Goal: Contribute content: Contribute content

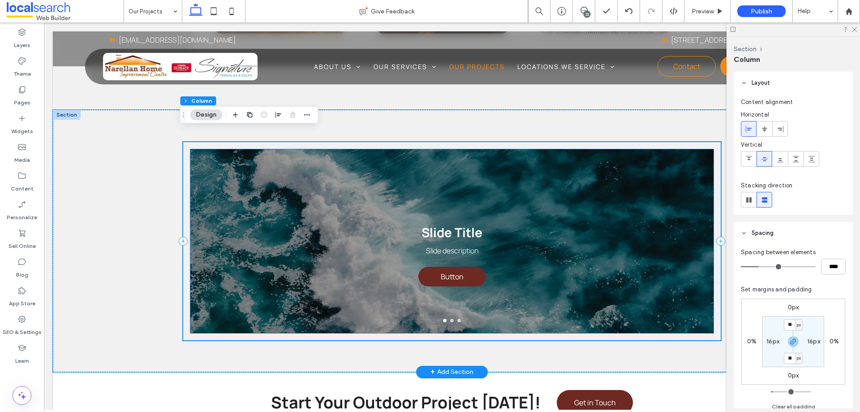
scroll to position [855, 0]
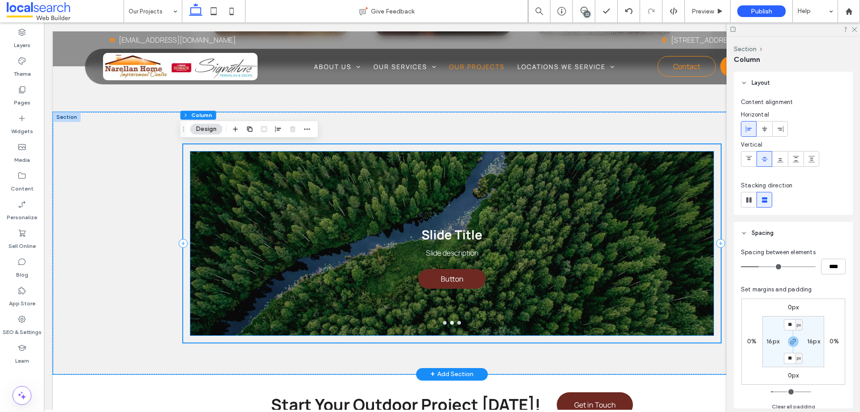
click at [386, 236] on div "Slide Title Slide description Button Button" at bounding box center [451, 248] width 523 height 141
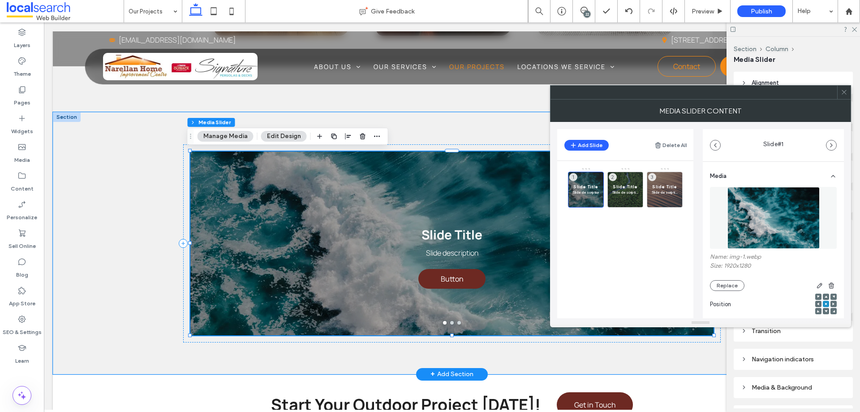
click at [776, 217] on img at bounding box center [773, 218] width 92 height 62
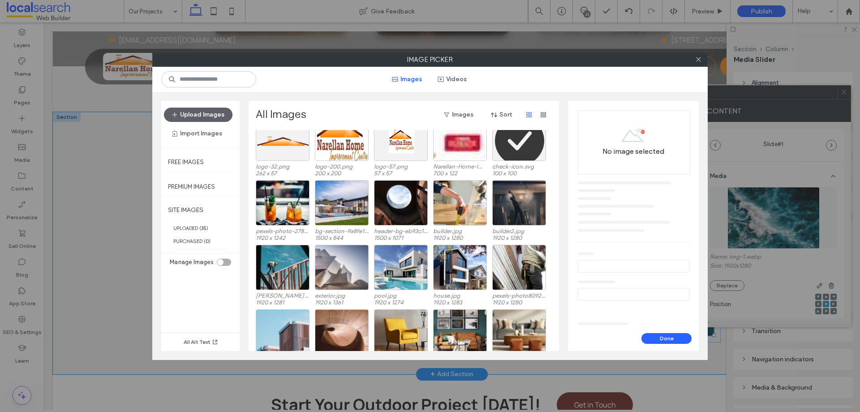
scroll to position [55, 0]
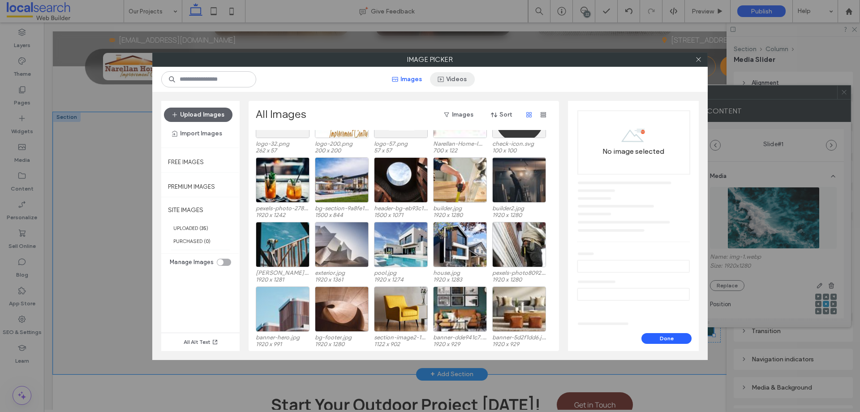
click at [458, 86] on button "Videos" at bounding box center [452, 79] width 45 height 14
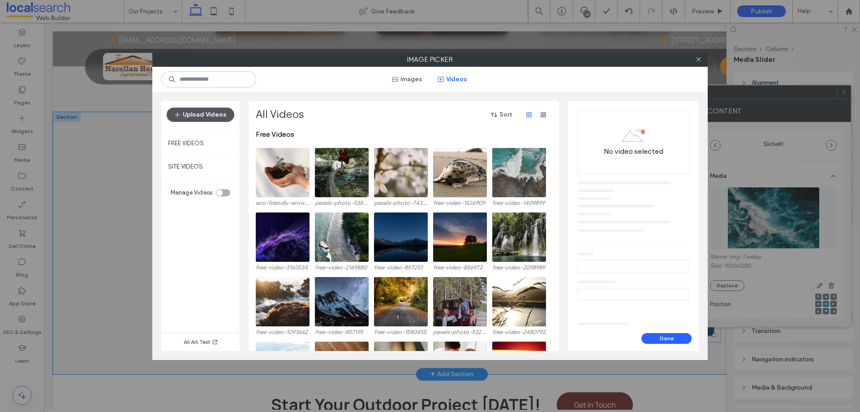
click at [209, 114] on button "Upload Videos" at bounding box center [201, 114] width 68 height 14
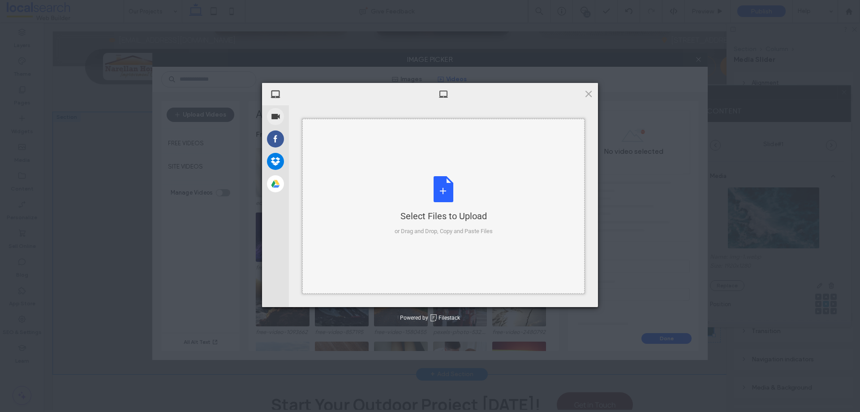
click at [411, 182] on div "Select Files to Upload or Drag and Drop, Copy and Paste Files" at bounding box center [443, 206] width 98 height 60
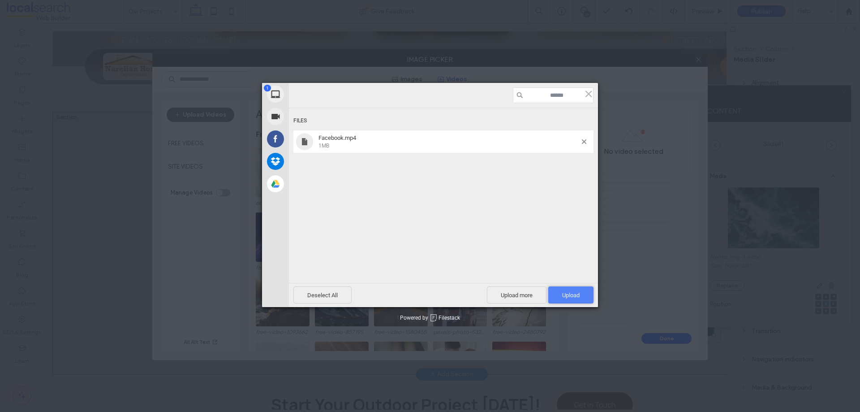
click at [571, 290] on span "Upload 1" at bounding box center [570, 294] width 45 height 17
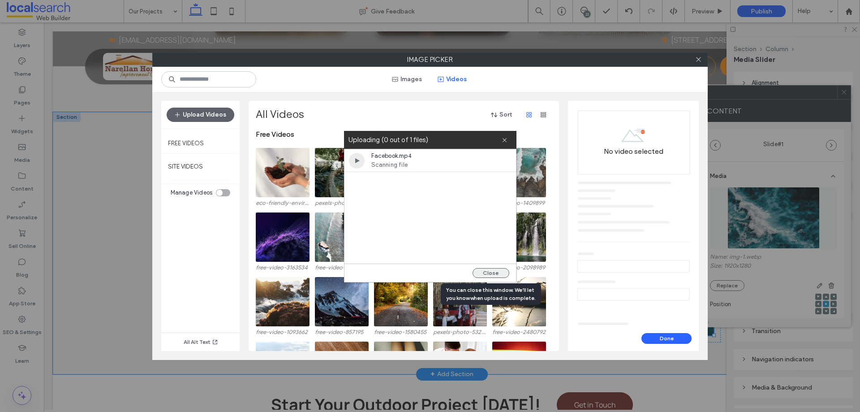
click at [485, 271] on button "Close" at bounding box center [490, 273] width 37 height 10
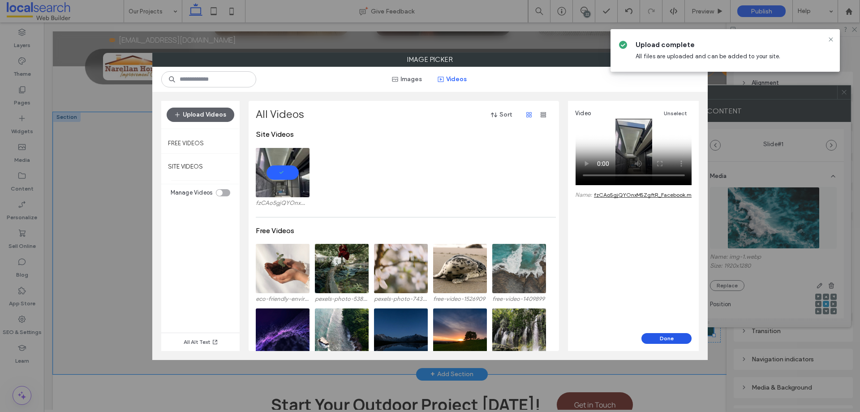
click at [681, 341] on button "Done" at bounding box center [666, 338] width 50 height 11
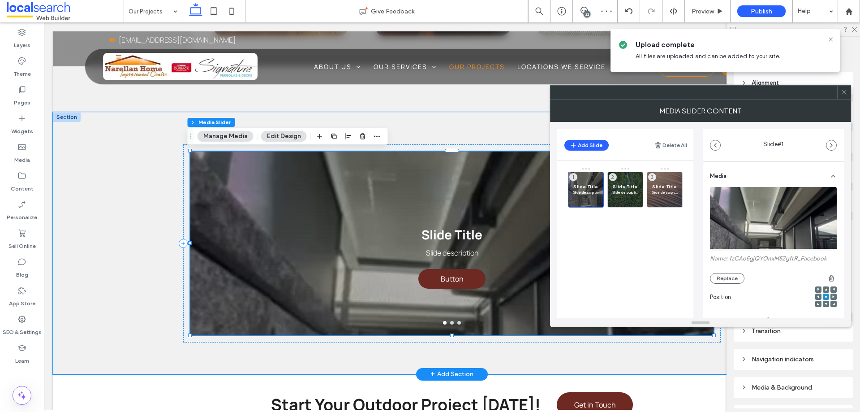
click at [842, 91] on icon at bounding box center [843, 92] width 7 height 7
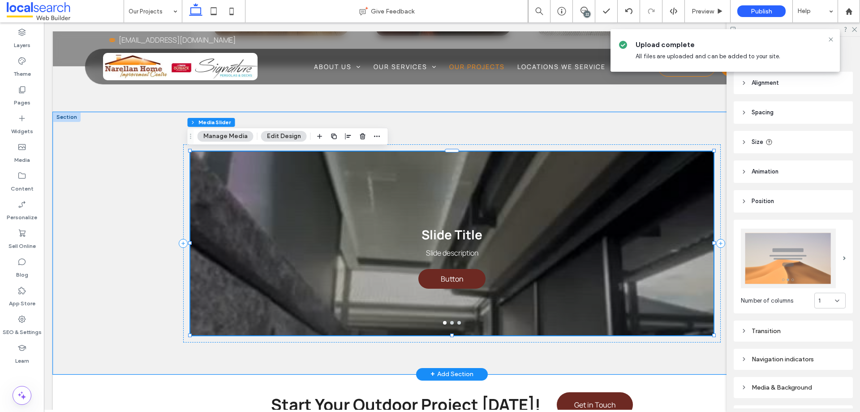
drag, startPoint x: 516, startPoint y: 268, endPoint x: 309, endPoint y: 160, distance: 232.9
click at [516, 268] on div at bounding box center [451, 243] width 523 height 184
click at [516, 268] on div "Slide Title Slide description Button Button" at bounding box center [451, 243] width 523 height 184
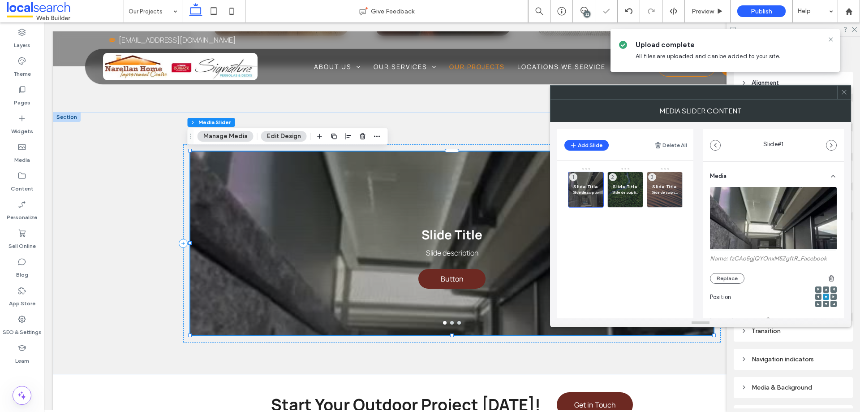
scroll to position [167, 0]
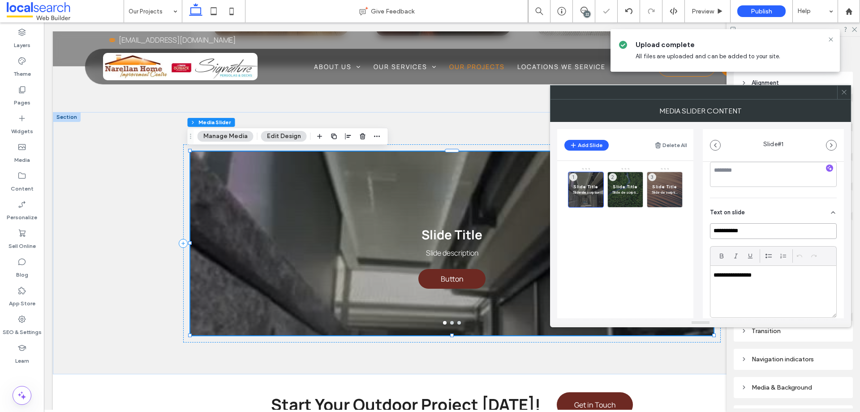
click at [799, 232] on input "**********" at bounding box center [773, 231] width 127 height 16
click at [797, 284] on div "**********" at bounding box center [773, 291] width 126 height 51
click at [752, 274] on p "**********" at bounding box center [770, 275] width 115 height 8
click at [757, 279] on div "**********" at bounding box center [773, 291] width 126 height 51
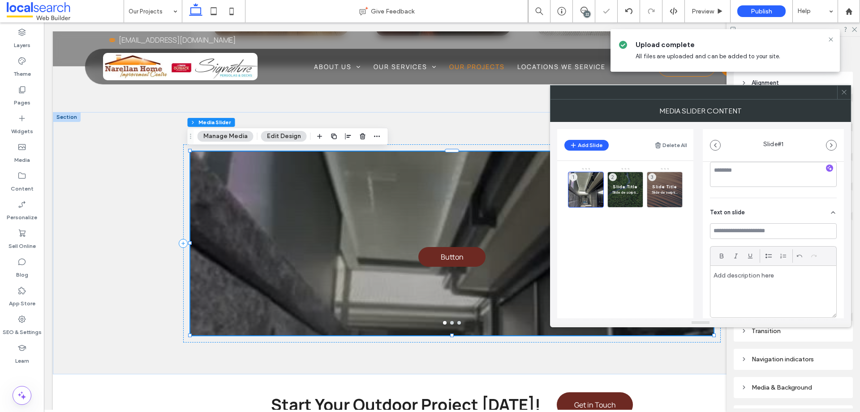
scroll to position [239, 0]
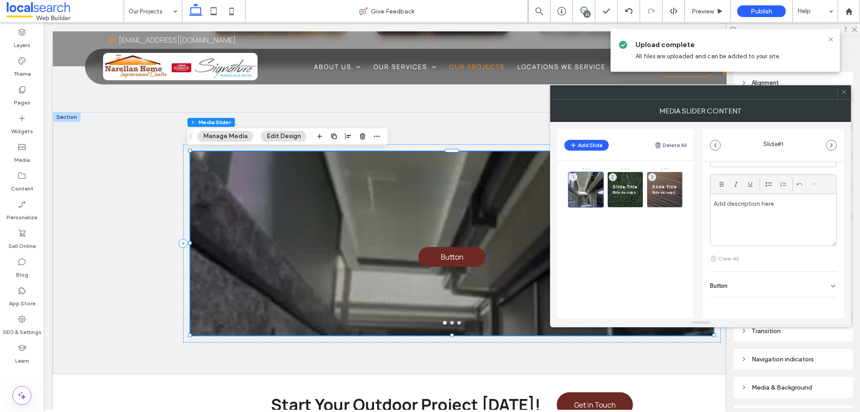
click at [799, 285] on div "Button" at bounding box center [773, 283] width 127 height 25
click at [769, 260] on input "******" at bounding box center [763, 262] width 107 height 16
click at [824, 265] on icon at bounding box center [828, 261] width 8 height 8
click at [842, 88] on span at bounding box center [843, 92] width 7 height 13
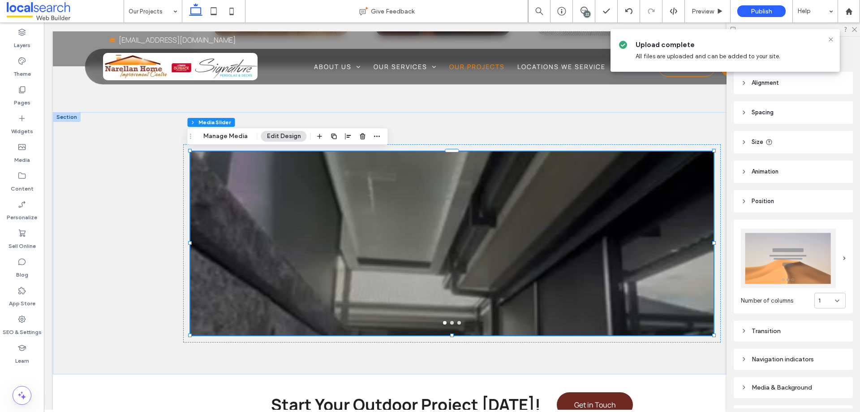
click at [830, 301] on div "1" at bounding box center [829, 300] width 31 height 16
click at [821, 341] on div "3" at bounding box center [825, 344] width 30 height 16
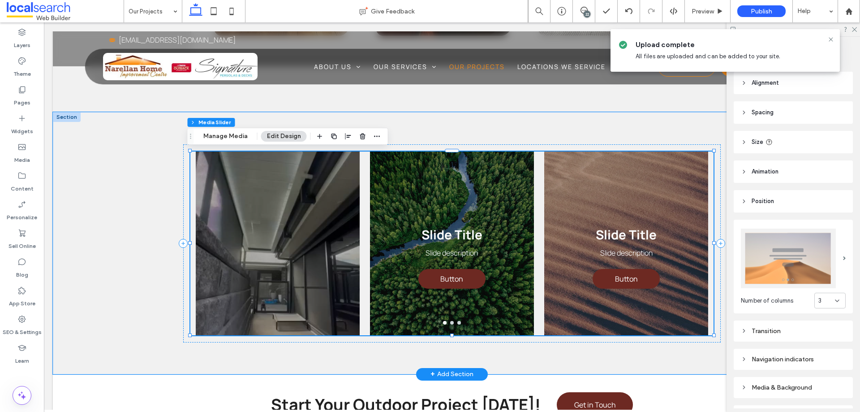
click at [344, 249] on div at bounding box center [278, 248] width 164 height 141
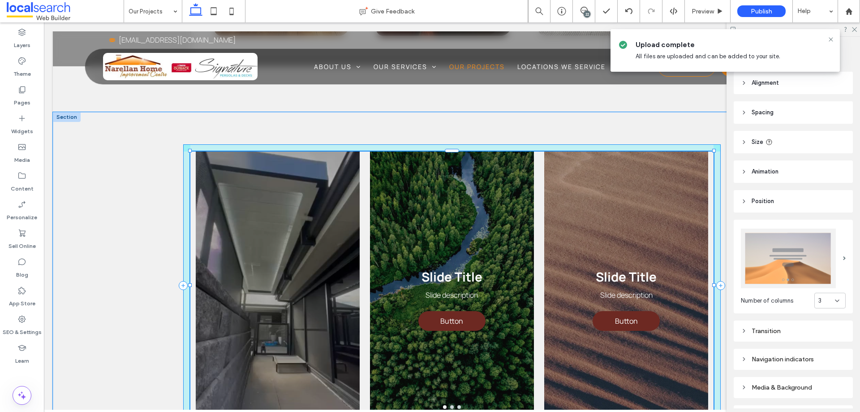
drag, startPoint x: 449, startPoint y: 335, endPoint x: 442, endPoint y: 380, distance: 45.7
click at [442, 380] on div "Slide Title Slide description Button Button Slide Title Slide description Butto…" at bounding box center [451, 285] width 537 height 346
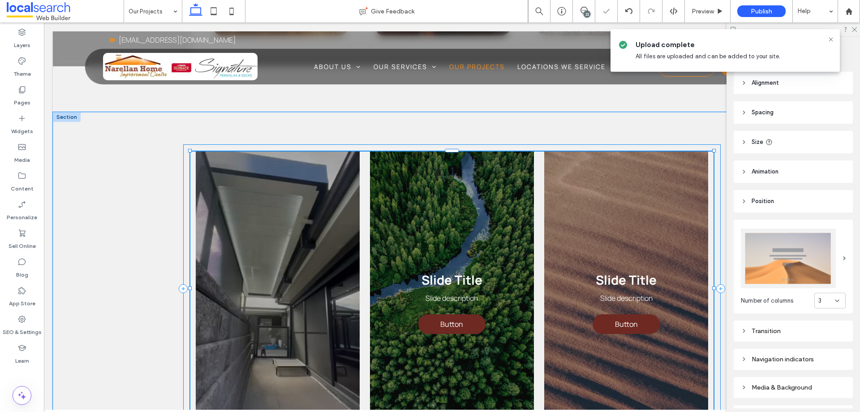
type input "***"
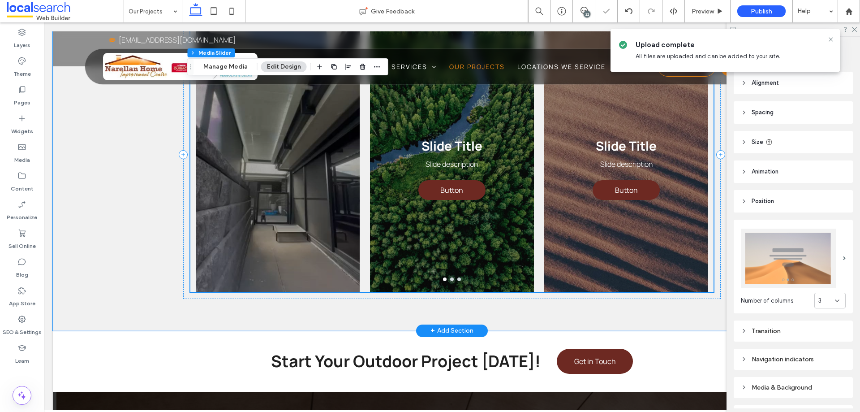
scroll to position [990, 0]
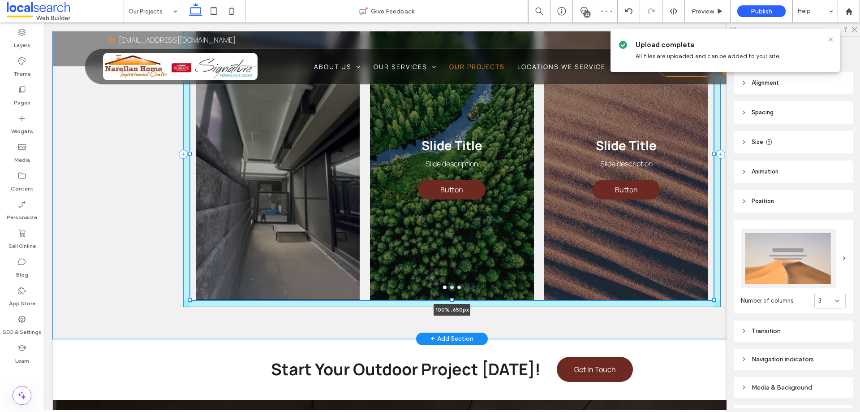
drag, startPoint x: 448, startPoint y: 292, endPoint x: 456, endPoint y: 300, distance: 11.4
click at [456, 300] on div "Slide Title Slide description Button Button Slide Title Slide description Butto…" at bounding box center [451, 153] width 537 height 369
type input "***"
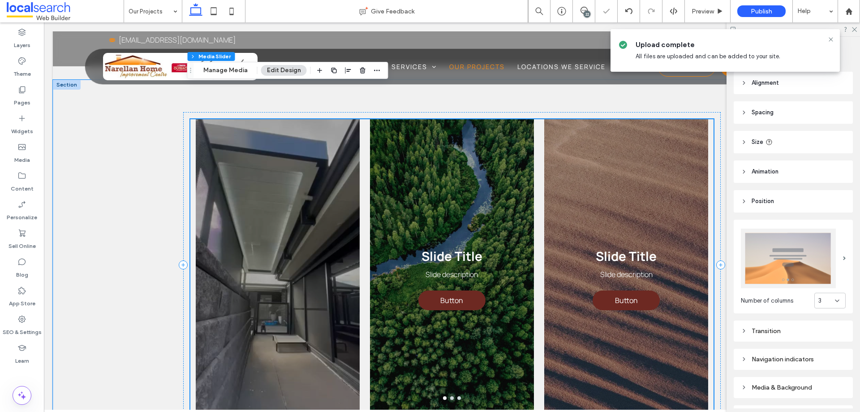
scroll to position [864, 0]
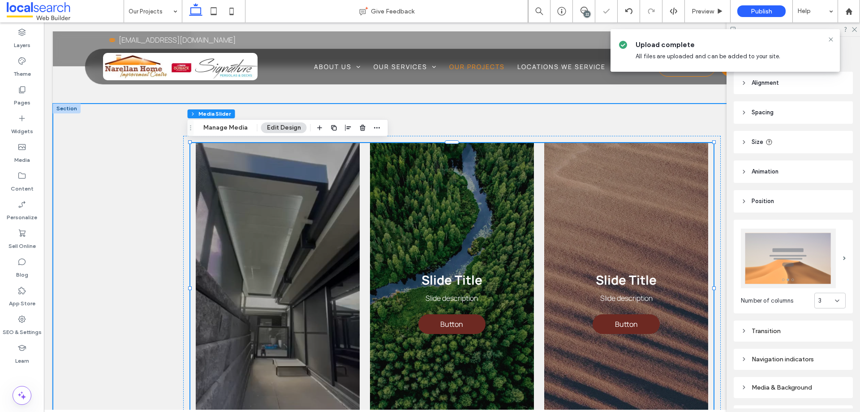
click at [169, 182] on div "Slide Title Slide description Button Button Slide Title Slide description Butto…" at bounding box center [452, 287] width 798 height 369
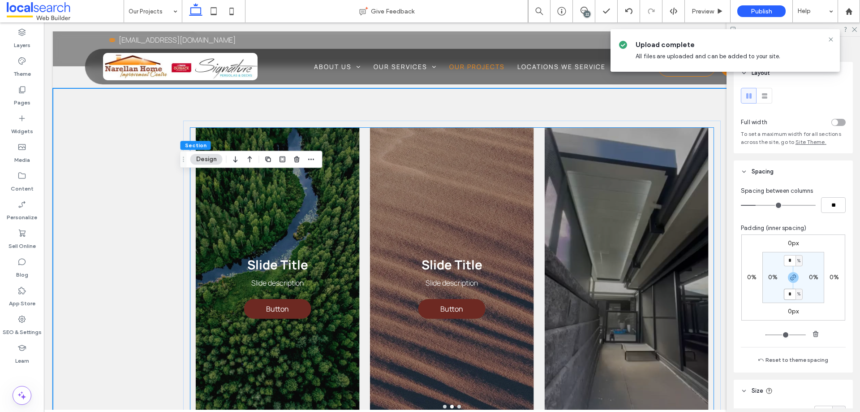
scroll to position [909, 0]
